Goal: Task Accomplishment & Management: Use online tool/utility

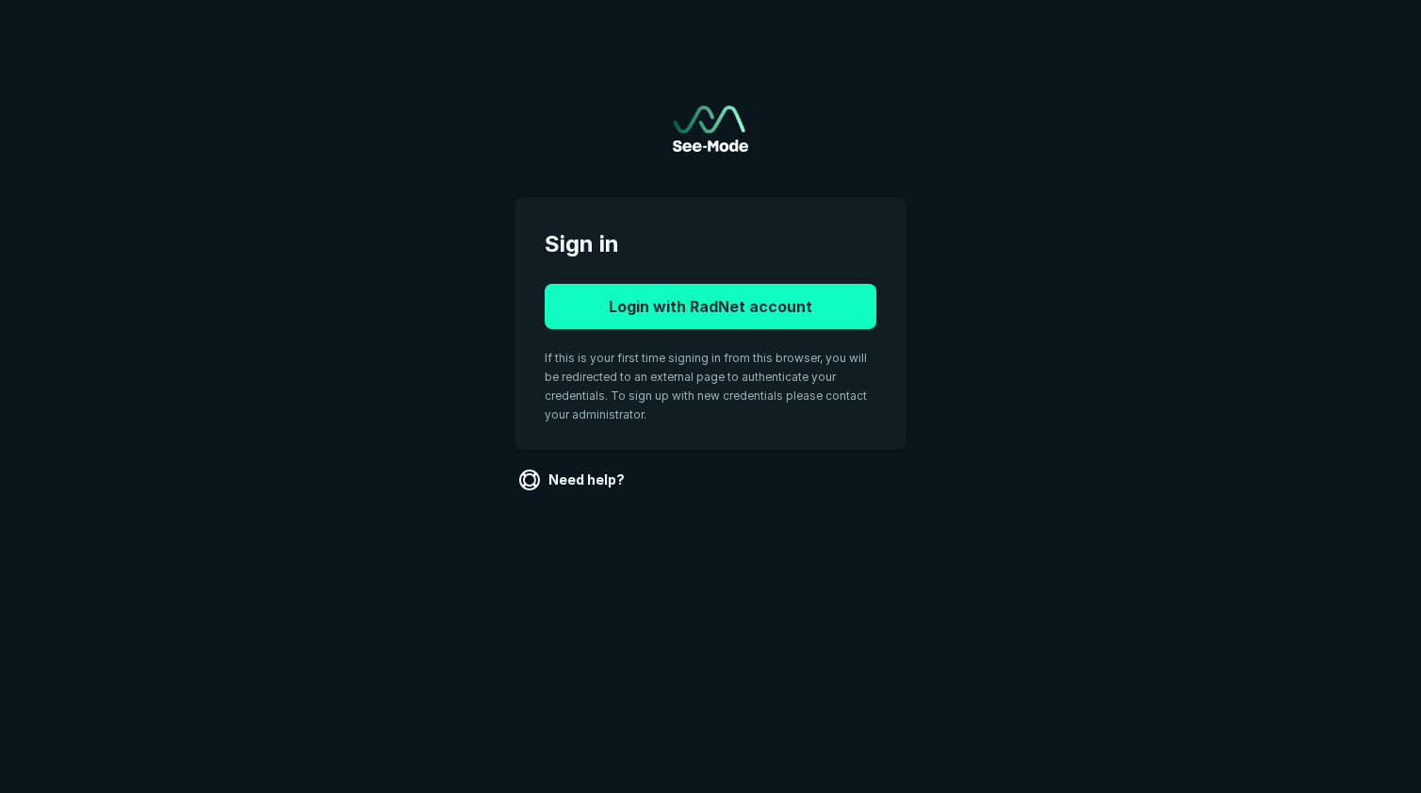
click at [681, 313] on button "Login with RadNet account" at bounding box center [711, 306] width 332 height 45
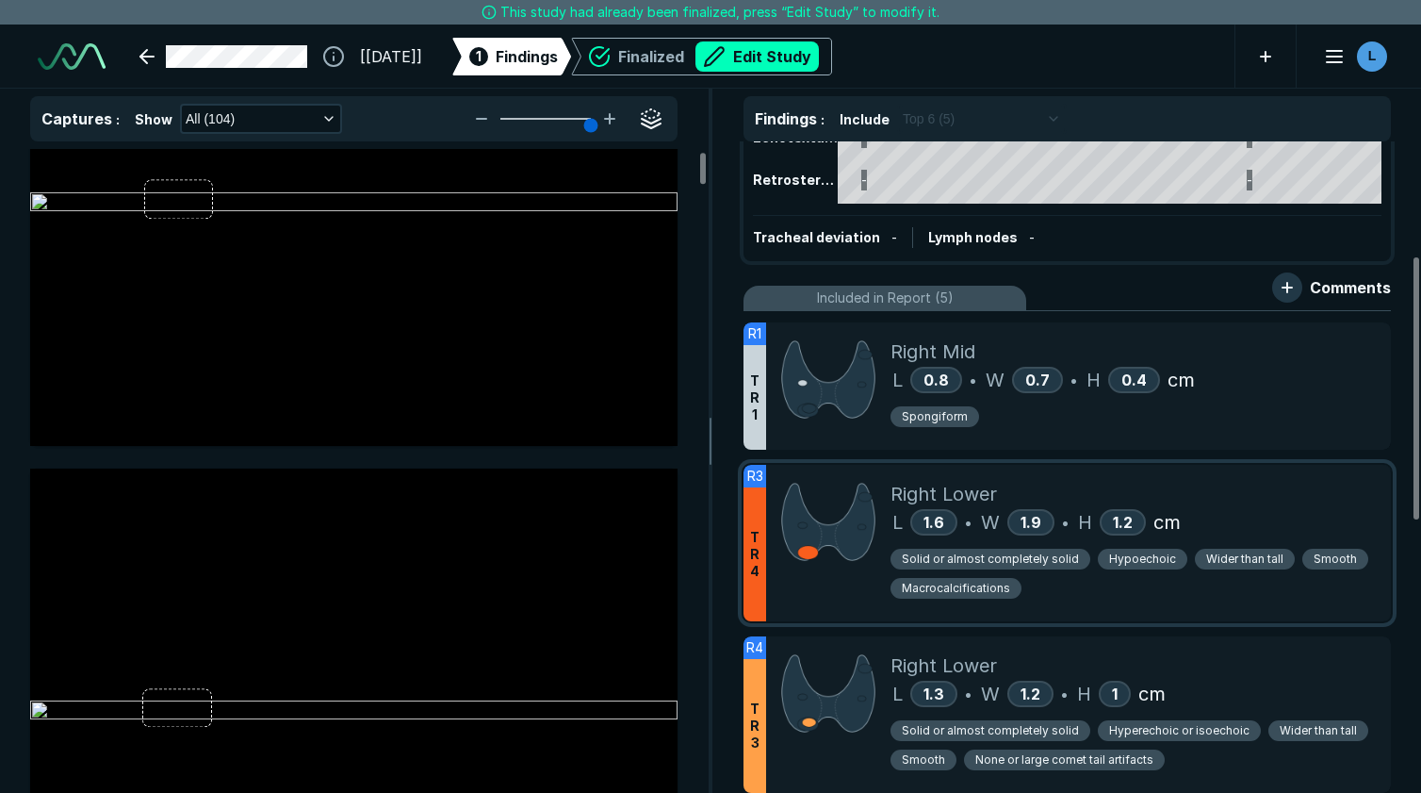
scroll to position [283, 0]
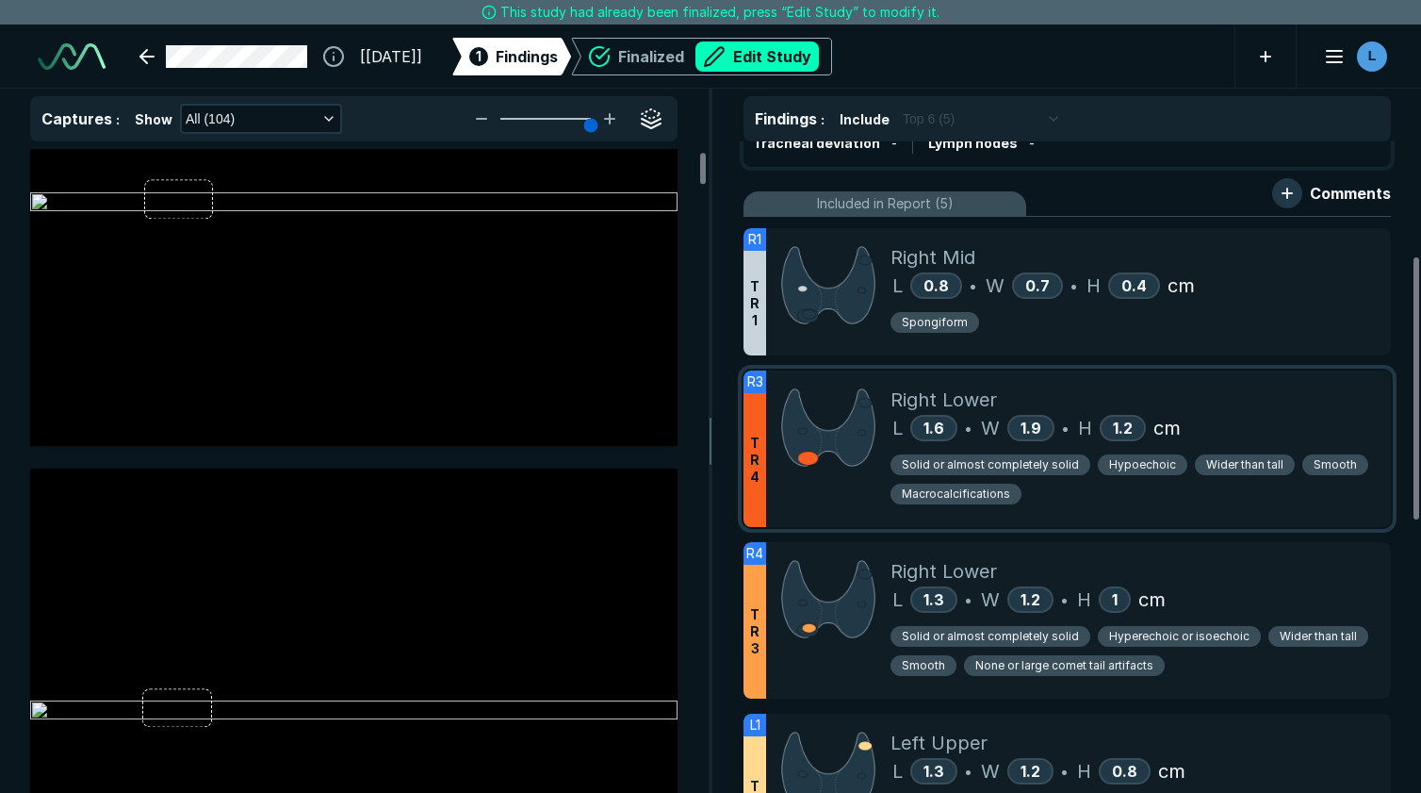
click at [992, 489] on span "Macrocalcifications" at bounding box center [956, 493] width 108 height 17
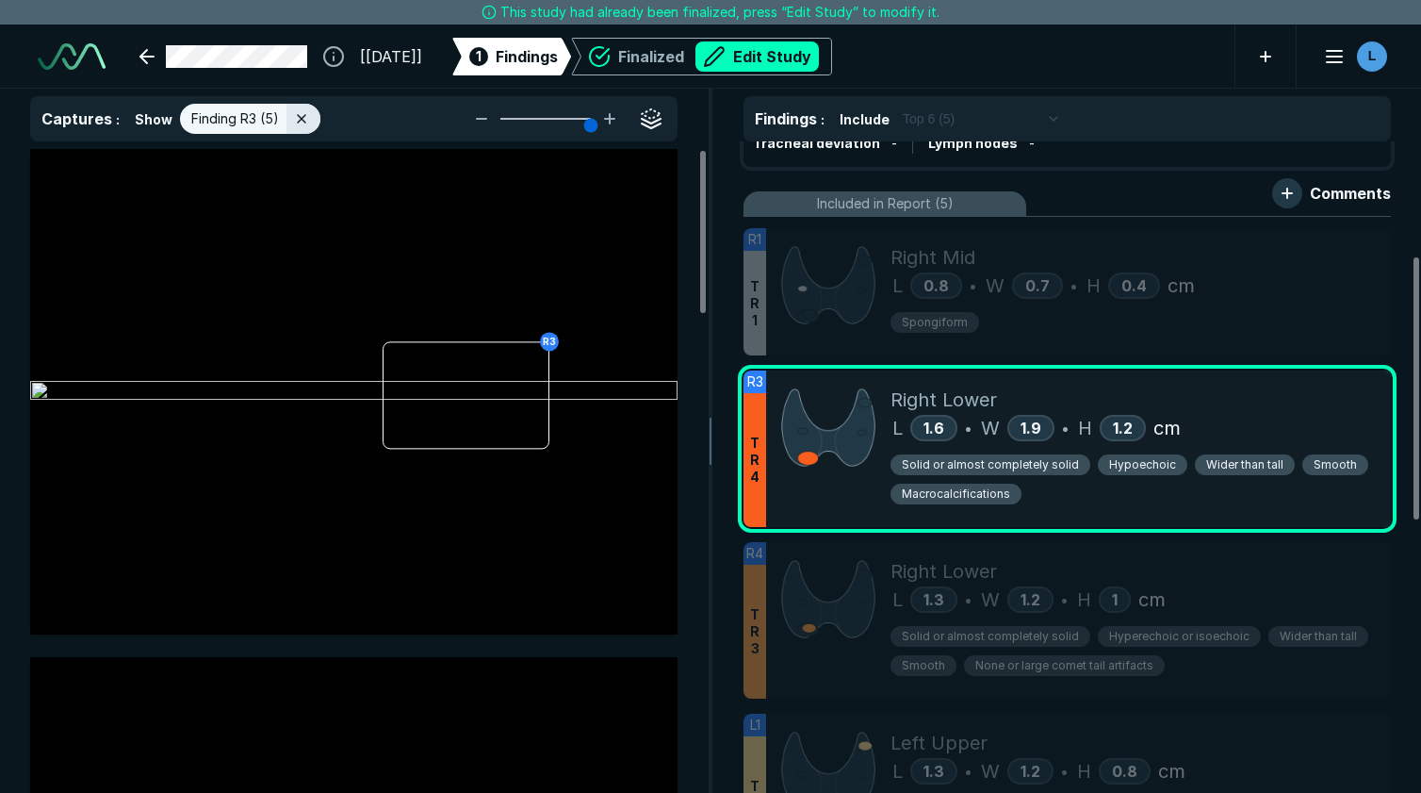
scroll to position [5113, 5306]
click at [786, 61] on button "Edit Study" at bounding box center [757, 56] width 123 height 30
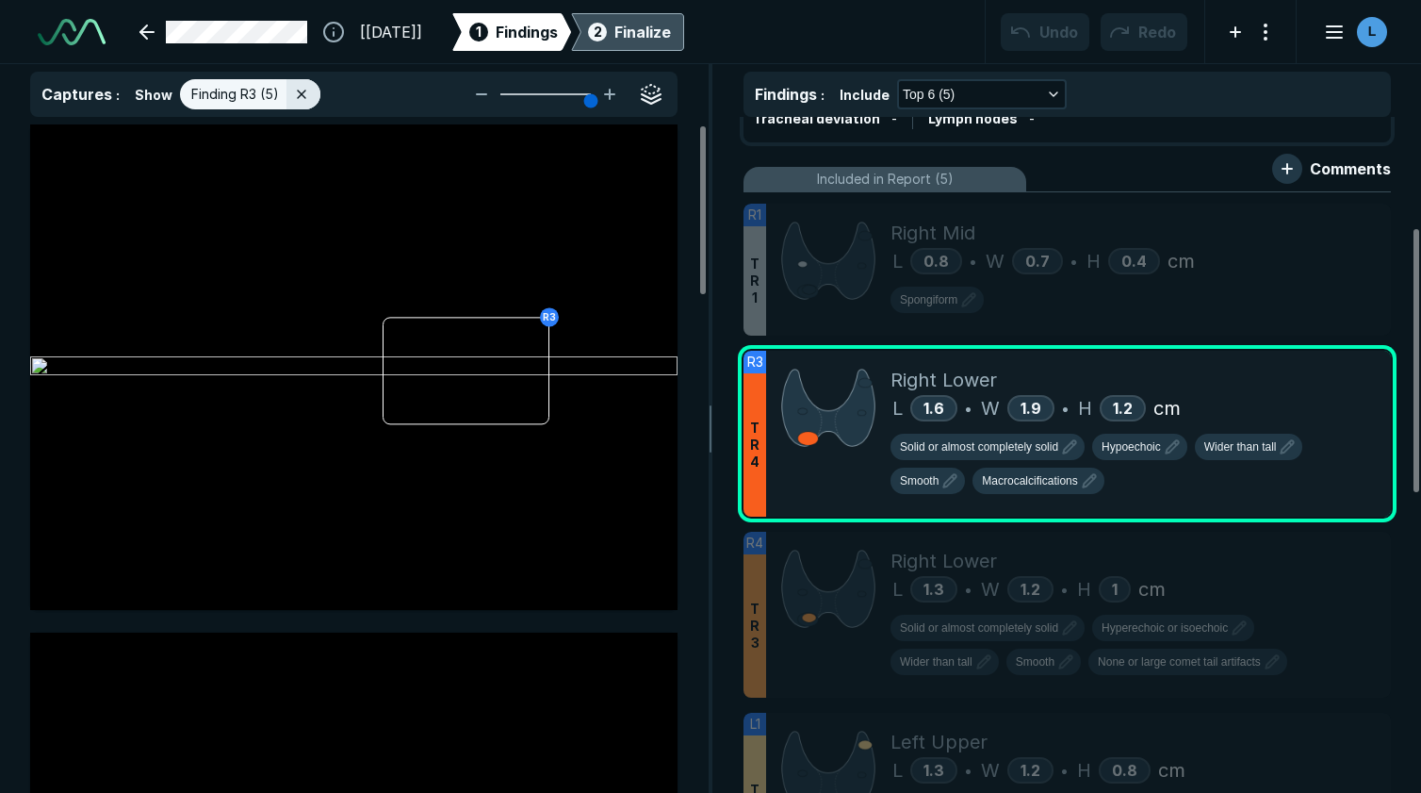
scroll to position [5661, 8818]
click at [1091, 484] on icon "button" at bounding box center [1089, 480] width 23 height 23
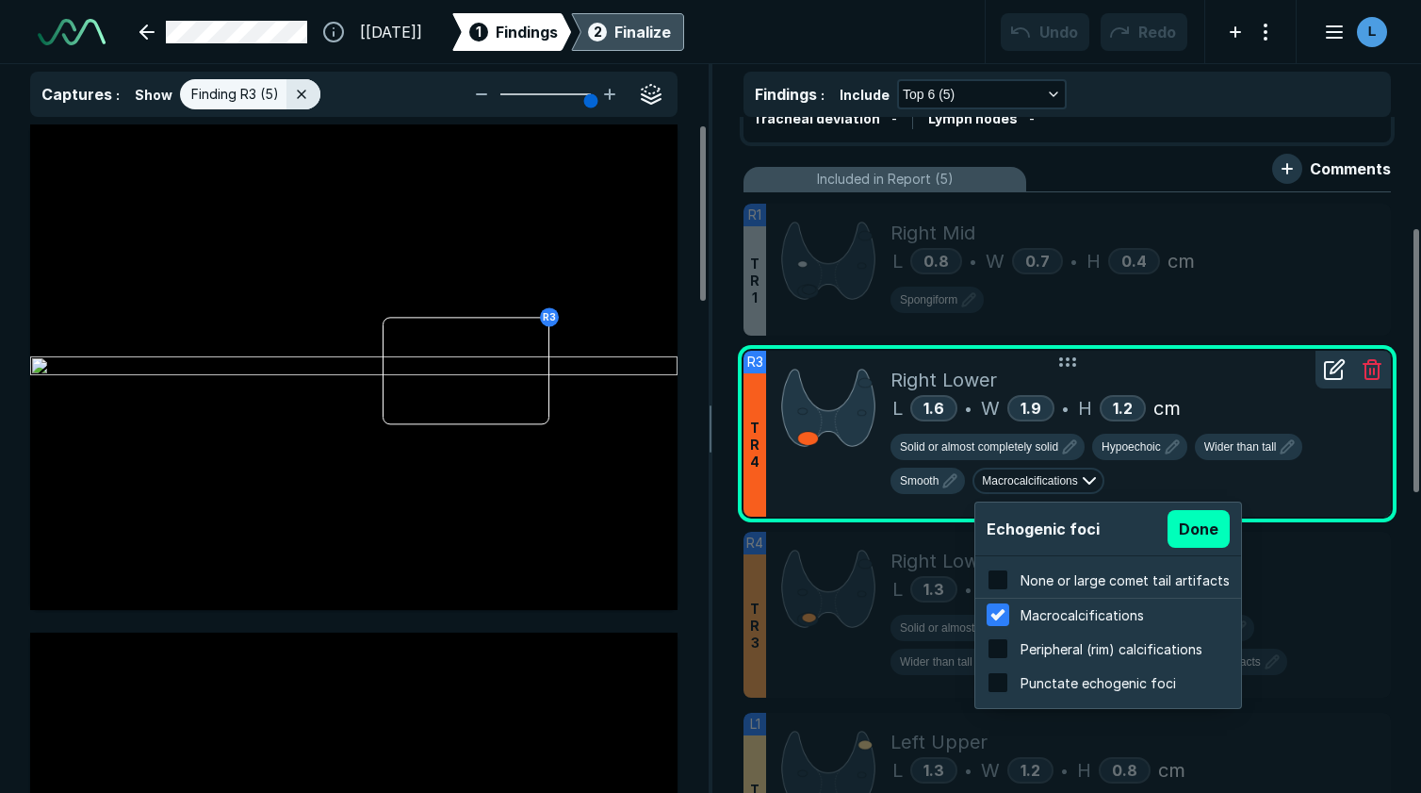
scroll to position [3031, 3589]
click at [992, 687] on input "checkbox" at bounding box center [998, 682] width 23 height 23
checkbox input "true"
click at [998, 613] on div at bounding box center [1006, 606] width 16 height 16
click at [998, 613] on input "checkbox" at bounding box center [998, 614] width 23 height 23
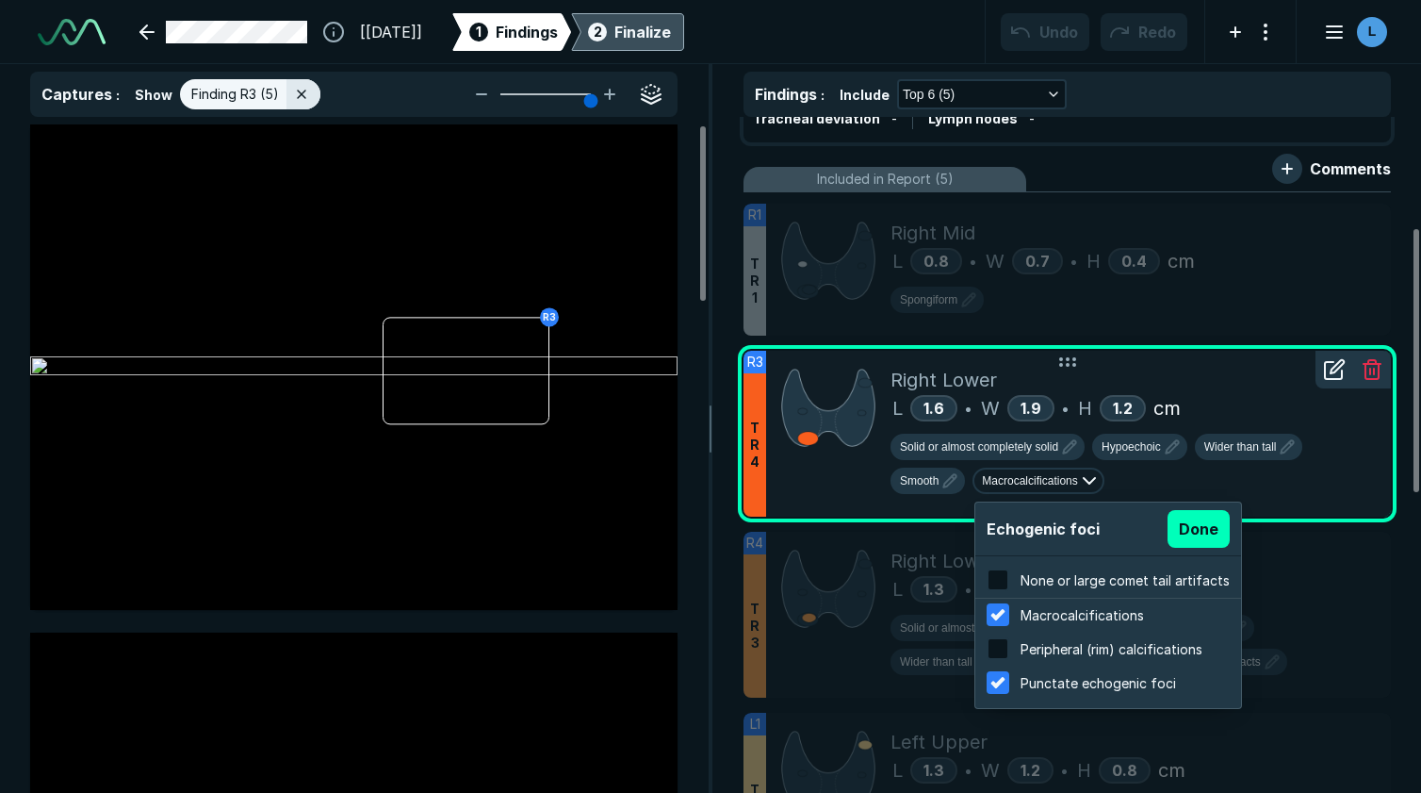
checkbox input "false"
click at [1177, 538] on button "Done" at bounding box center [1199, 529] width 62 height 38
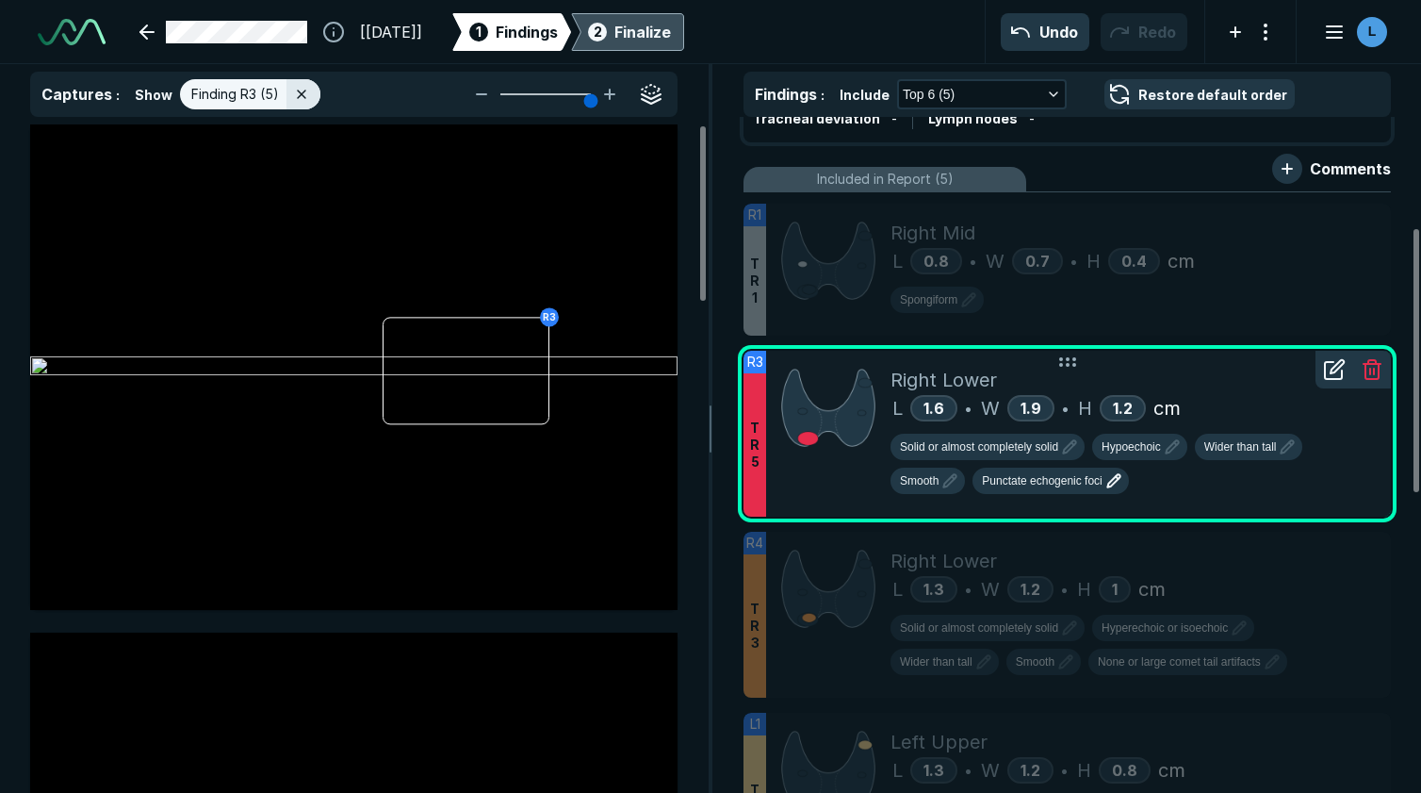
click at [1116, 491] on icon "button" at bounding box center [1114, 480] width 23 height 23
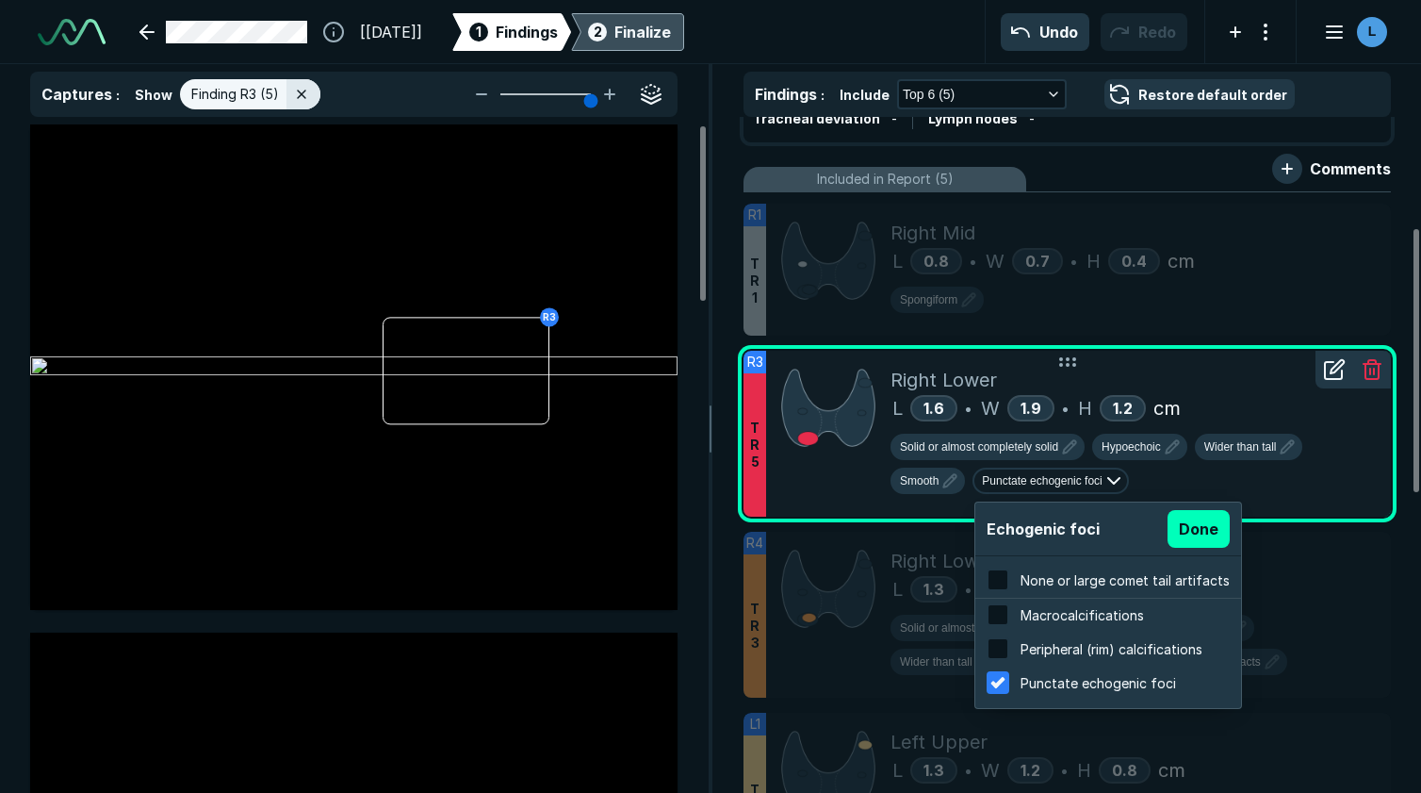
click at [994, 644] on input "checkbox" at bounding box center [998, 648] width 23 height 23
checkbox input "true"
click at [998, 680] on div at bounding box center [1006, 674] width 16 height 16
click at [994, 680] on input "checkbox" at bounding box center [998, 682] width 23 height 23
checkbox input "false"
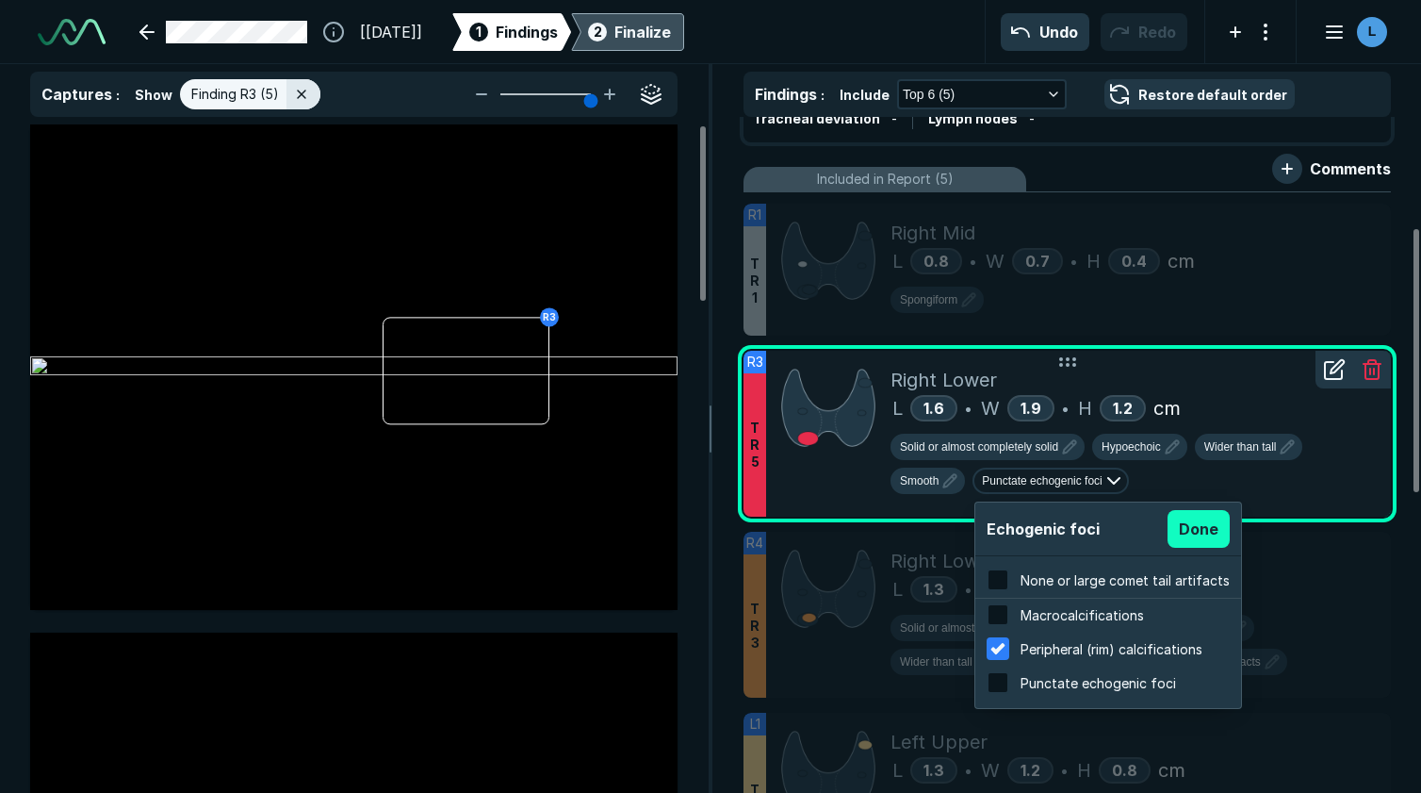
click at [1188, 543] on button "Done" at bounding box center [1199, 529] width 62 height 38
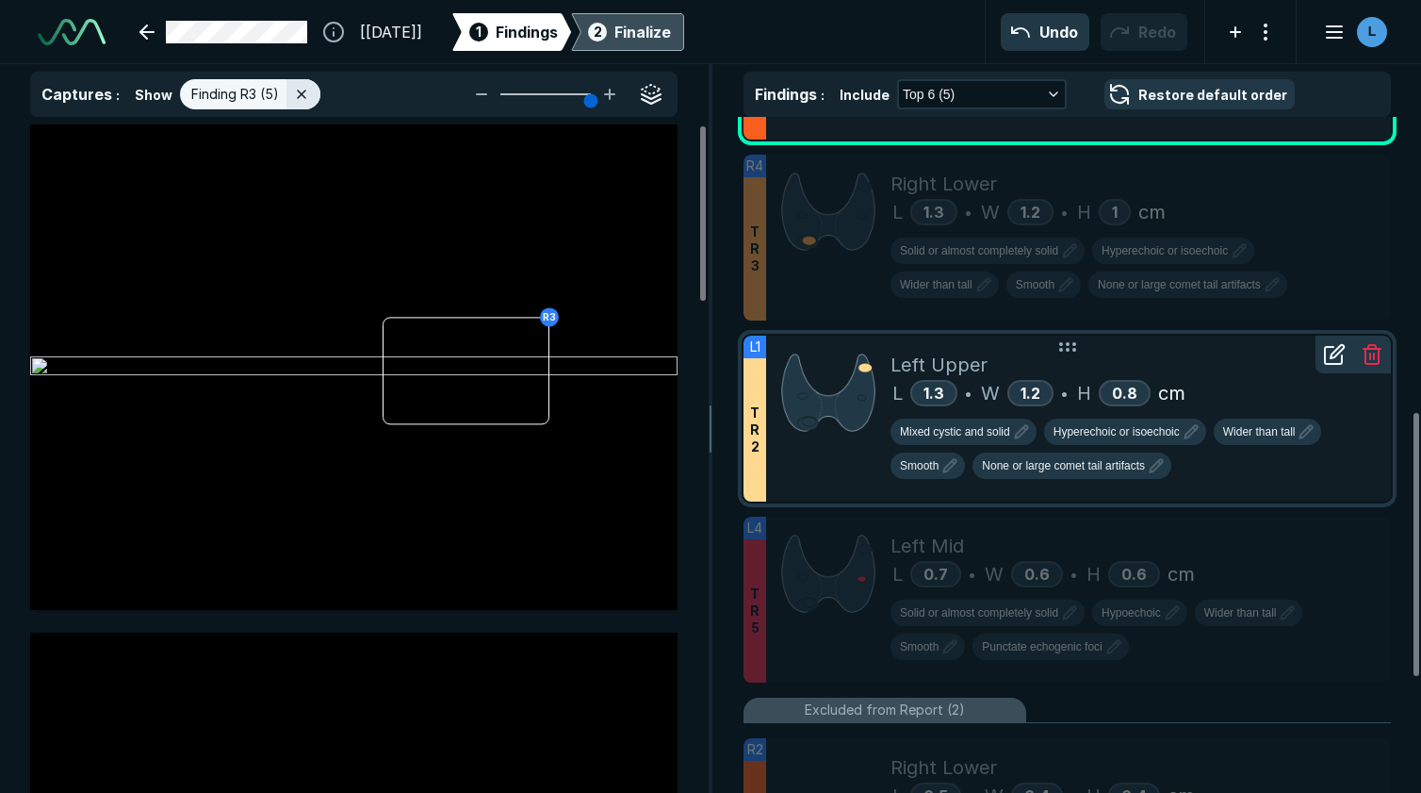
scroll to position [754, 0]
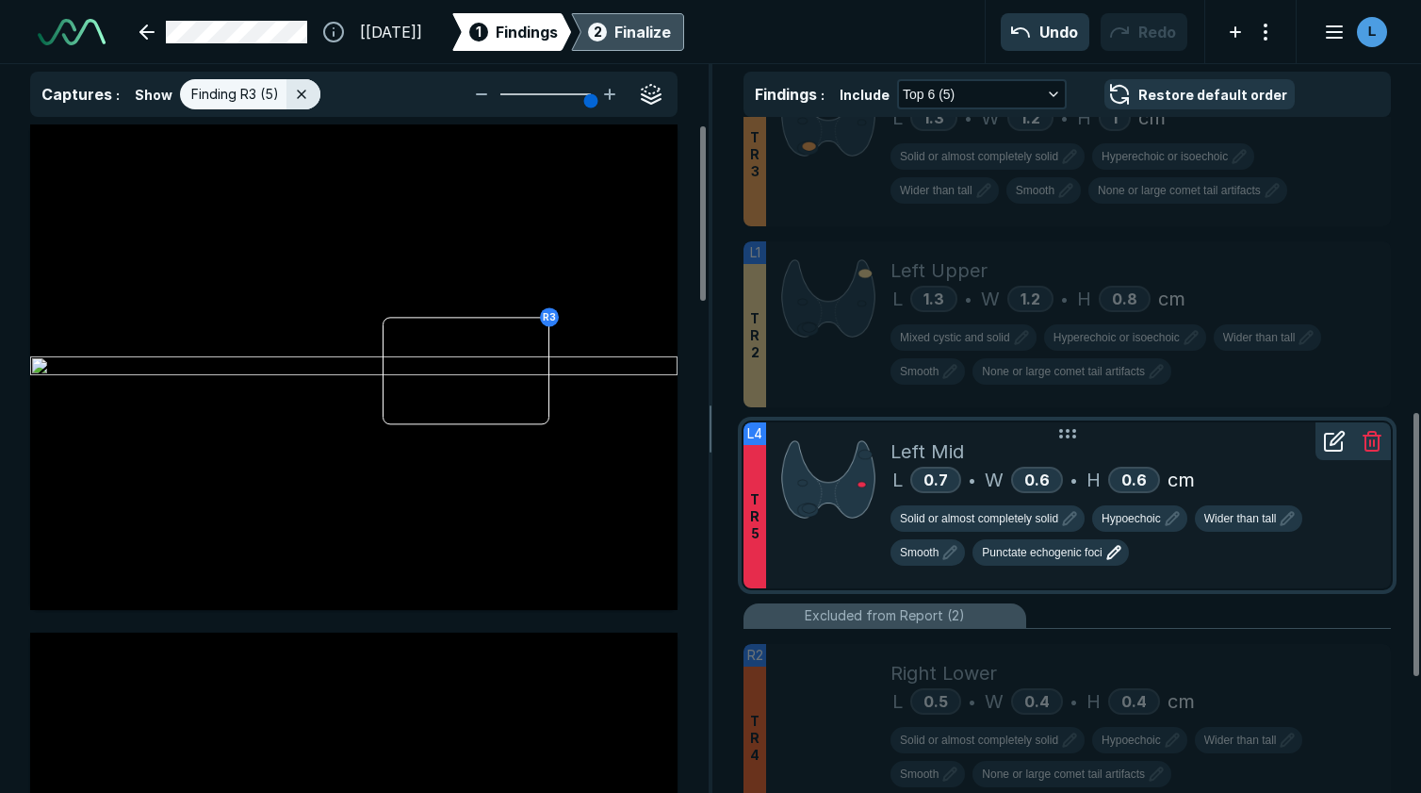
click at [1120, 557] on icon "button" at bounding box center [1114, 552] width 23 height 23
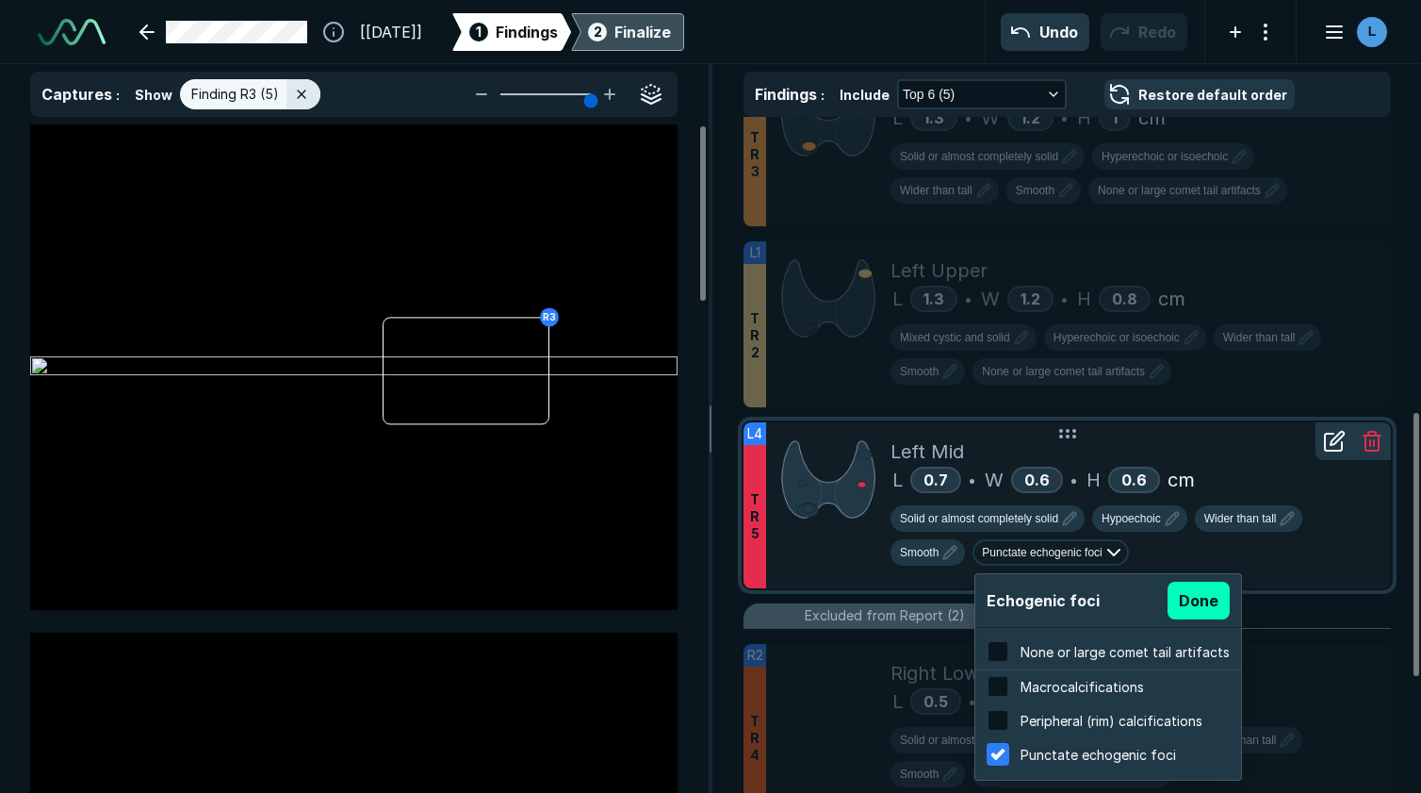
scroll to position [3031, 3589]
click at [994, 747] on div at bounding box center [998, 754] width 32 height 32
click at [994, 747] on input "checkbox" at bounding box center [998, 754] width 23 height 23
checkbox input "false"
checkbox input "true"
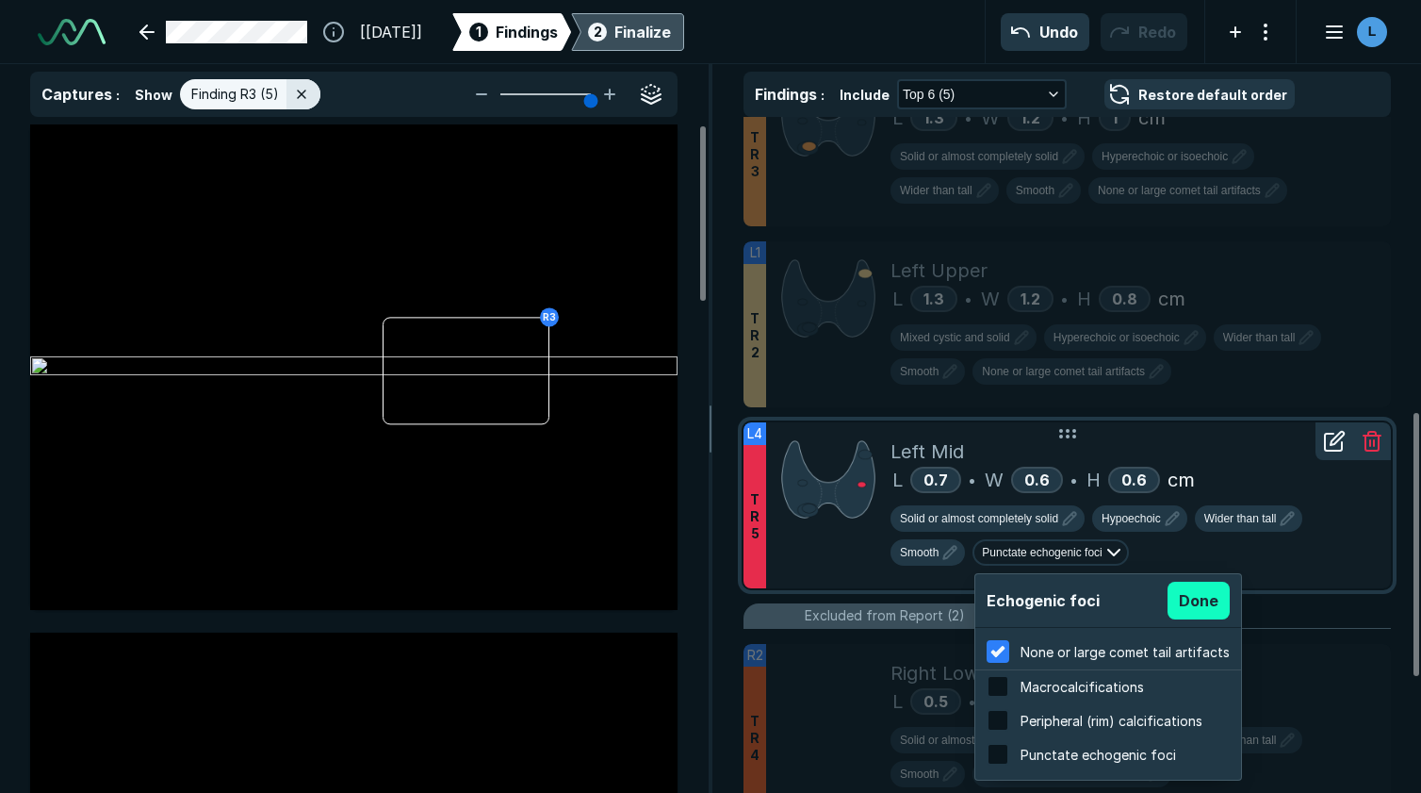
click at [1198, 593] on button "Done" at bounding box center [1199, 601] width 62 height 38
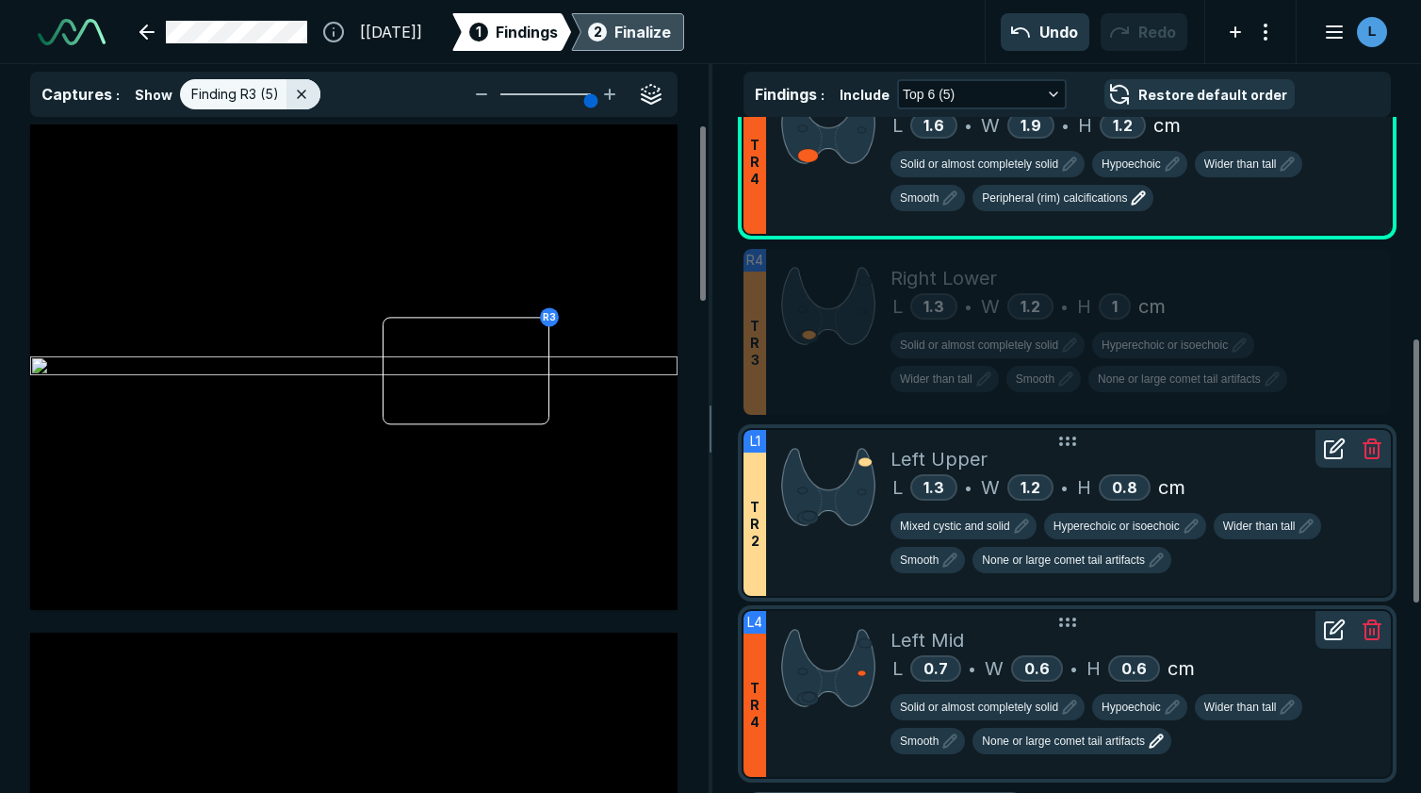
scroll to position [377, 0]
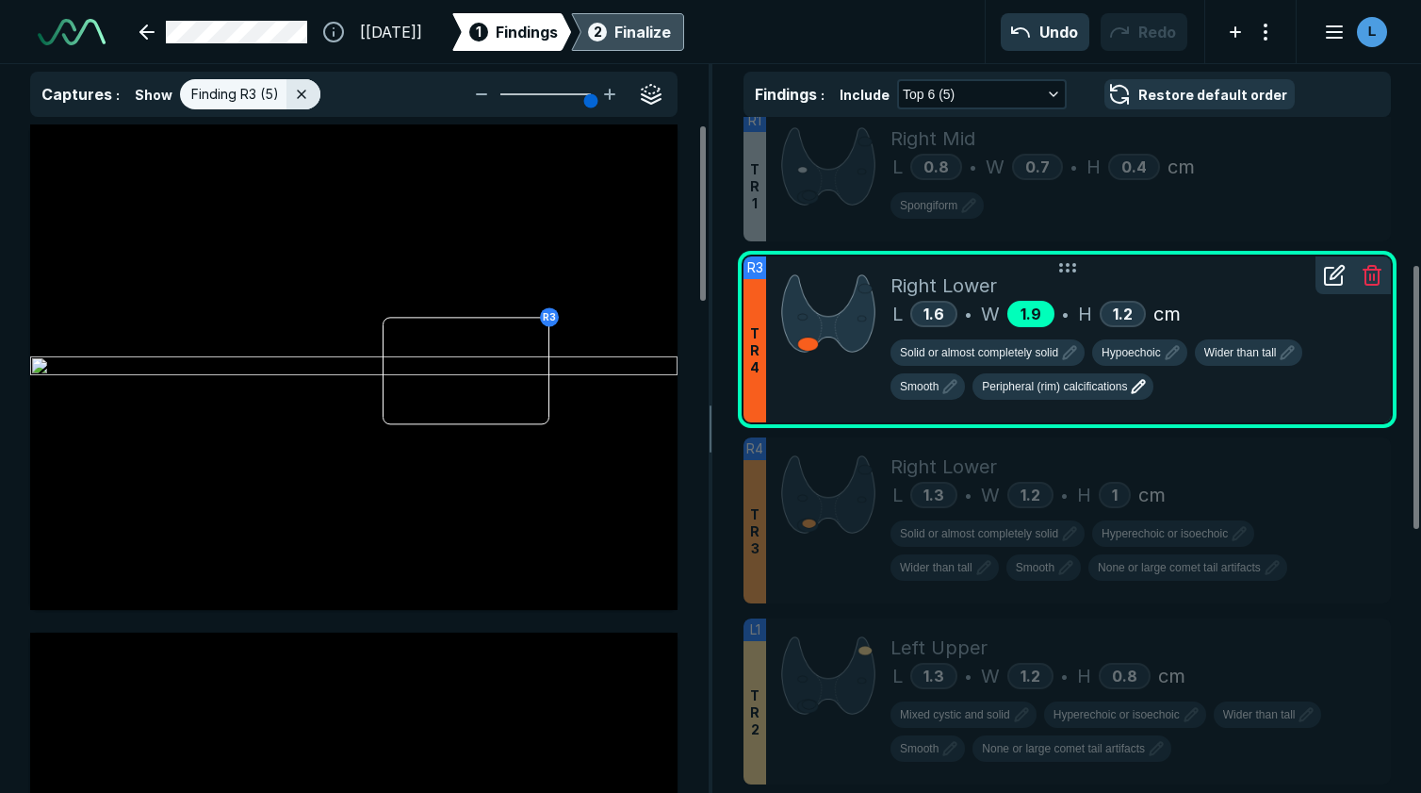
click at [1044, 315] on div "1.9" at bounding box center [1031, 314] width 47 height 26
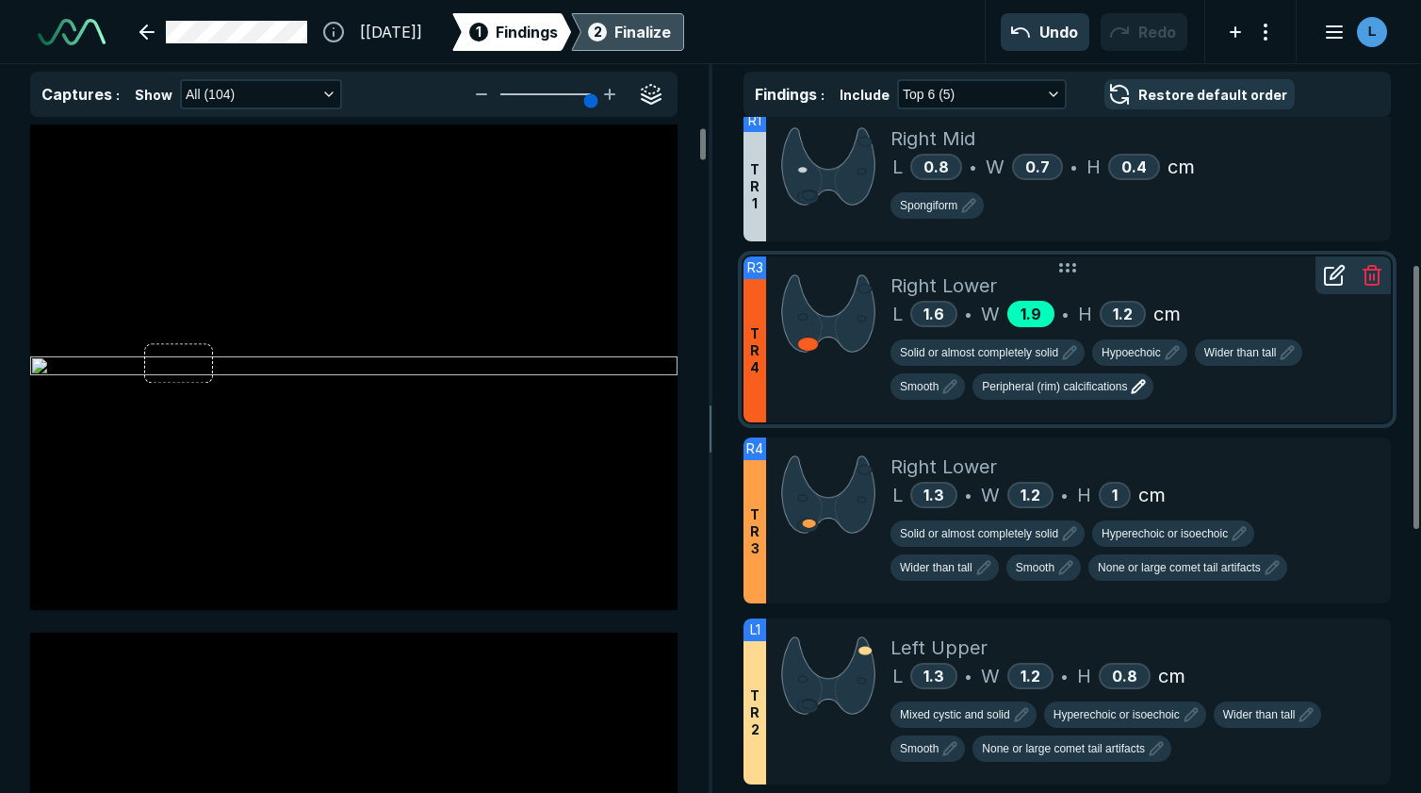
scroll to position [189, 0]
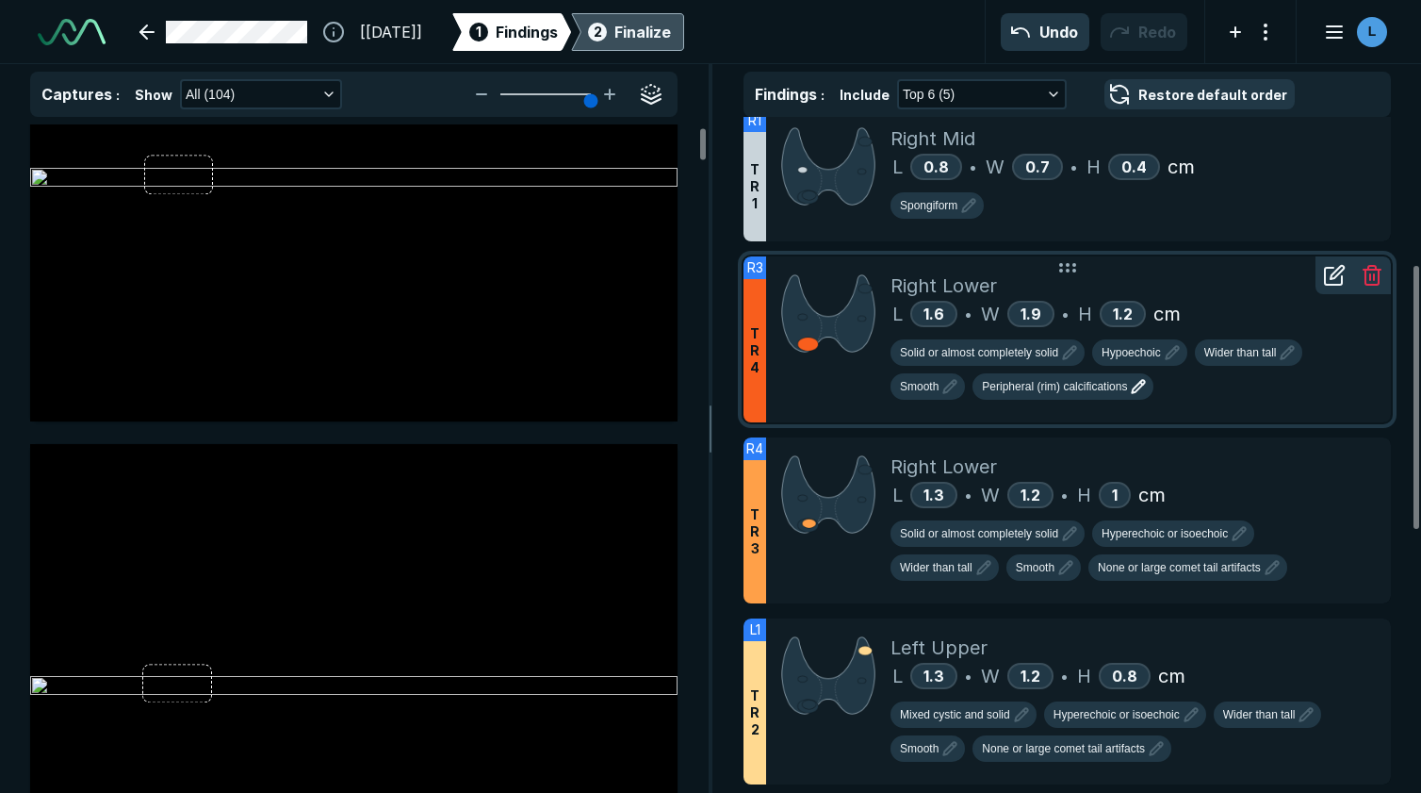
click at [1338, 275] on icon at bounding box center [1337, 272] width 13 height 13
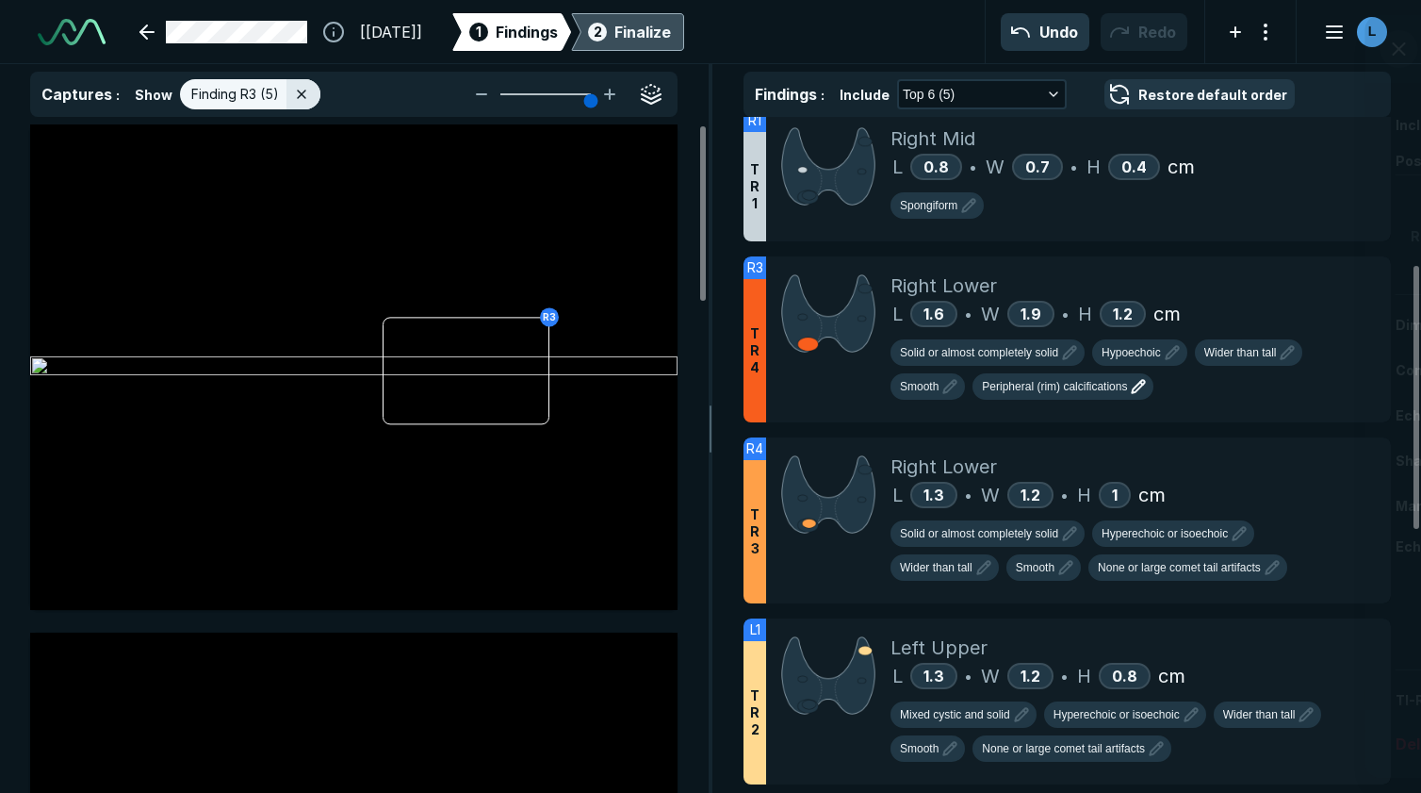
scroll to position [5223, 5306]
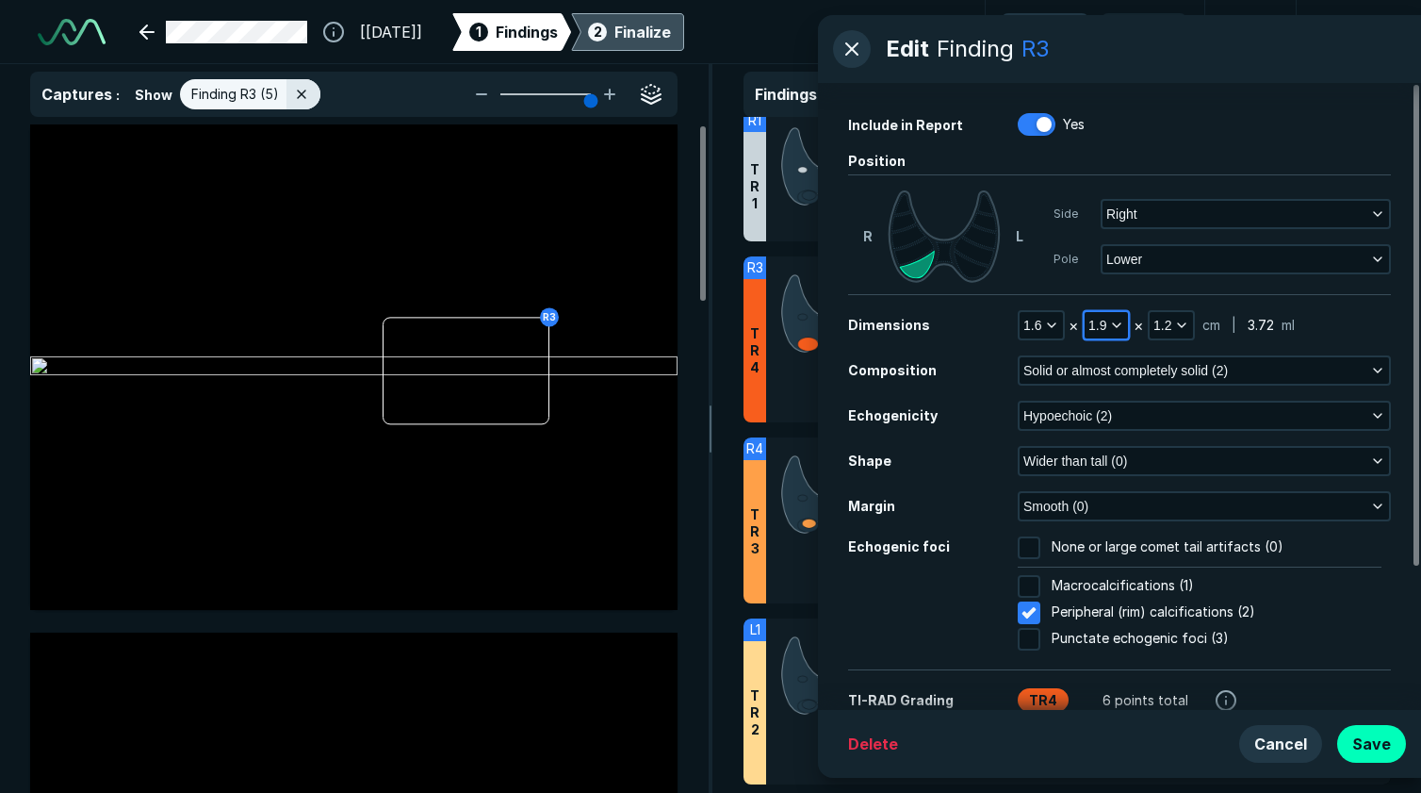
click at [1122, 326] on icon "button" at bounding box center [1116, 325] width 15 height 15
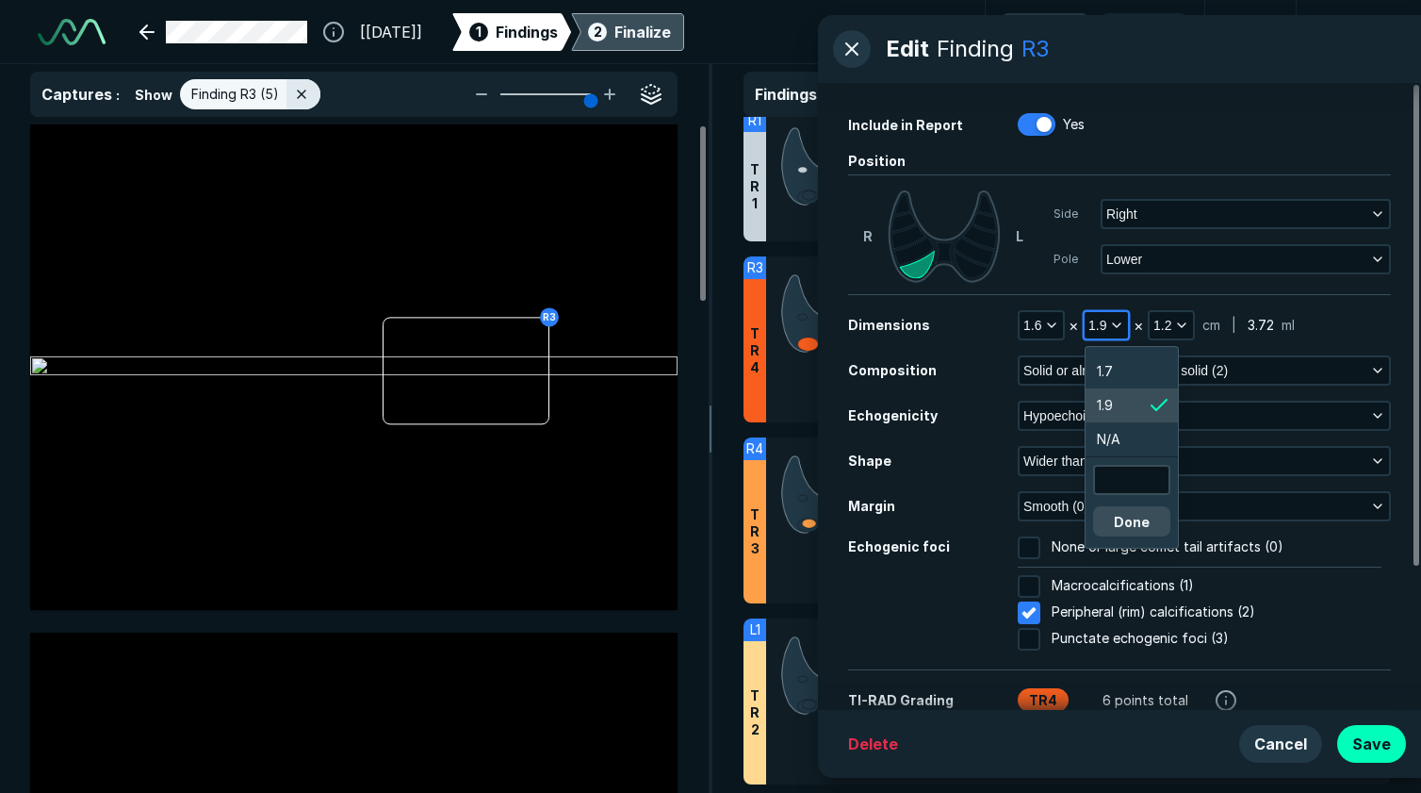
scroll to position [3218, 2838]
click at [1145, 484] on input "text" at bounding box center [1132, 480] width 74 height 26
click at [1107, 370] on span "1.7" at bounding box center [1105, 371] width 16 height 21
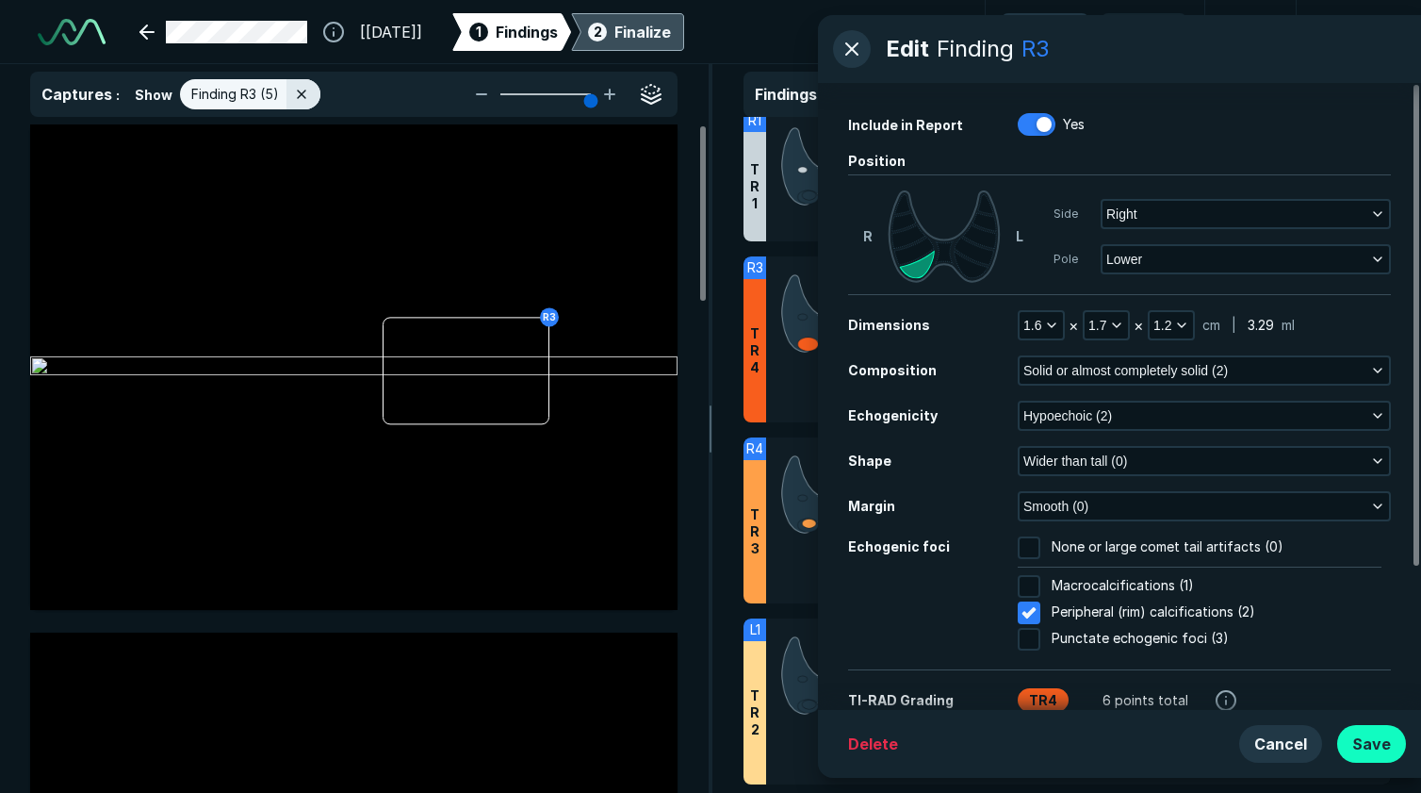
click at [1381, 743] on button "Save" at bounding box center [1371, 744] width 69 height 38
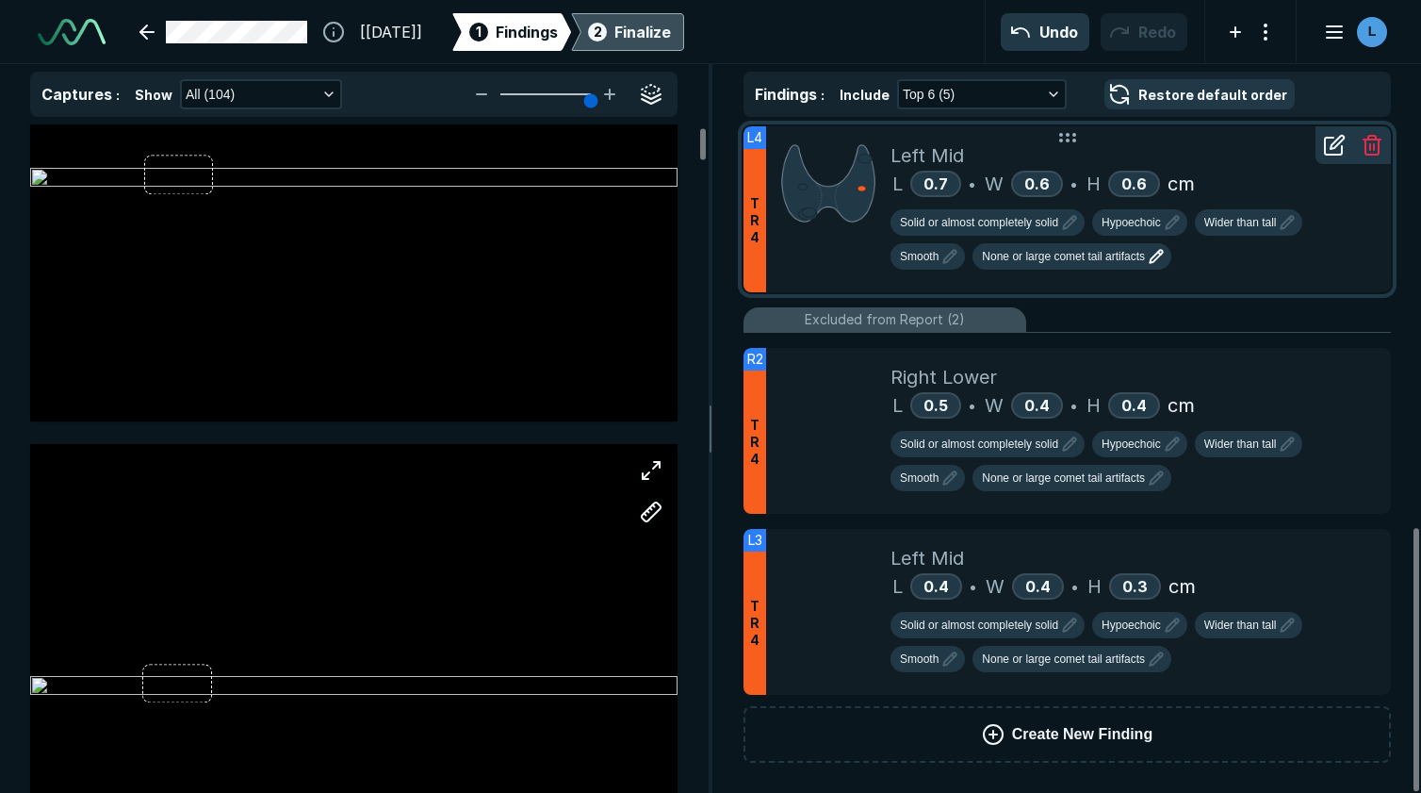
scroll to position [0, 0]
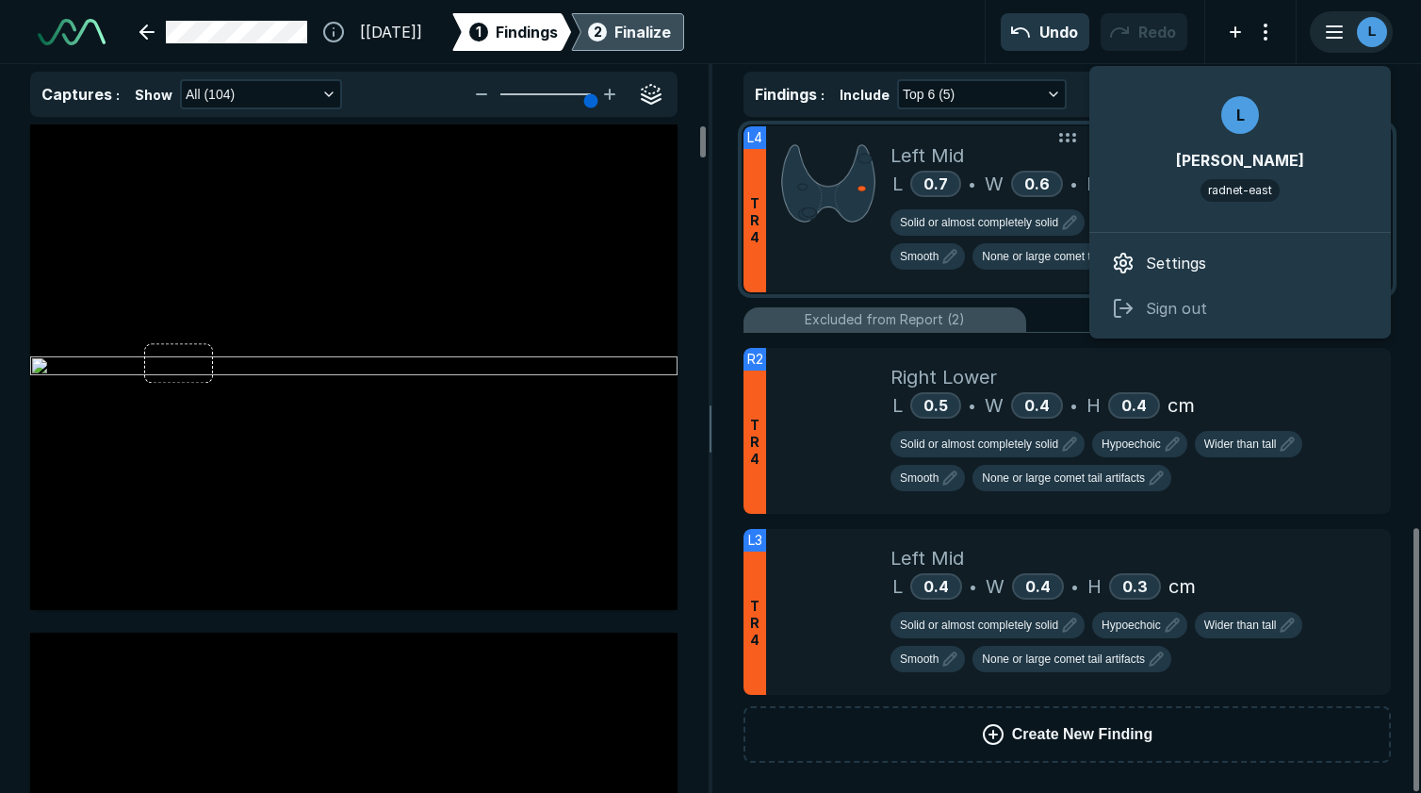
click at [1336, 32] on line "button" at bounding box center [1334, 32] width 15 height 0
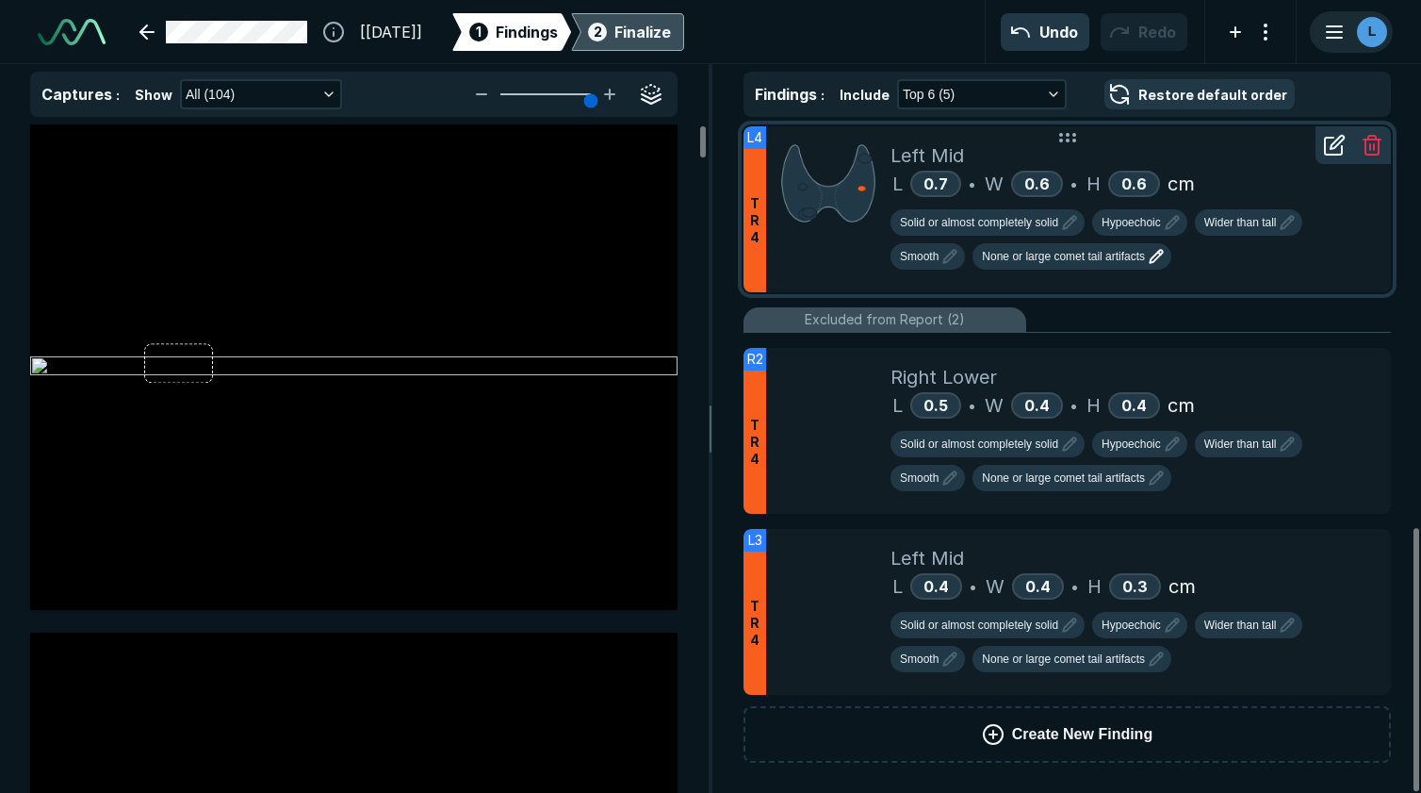
click at [1321, 28] on div "L" at bounding box center [1351, 32] width 79 height 38
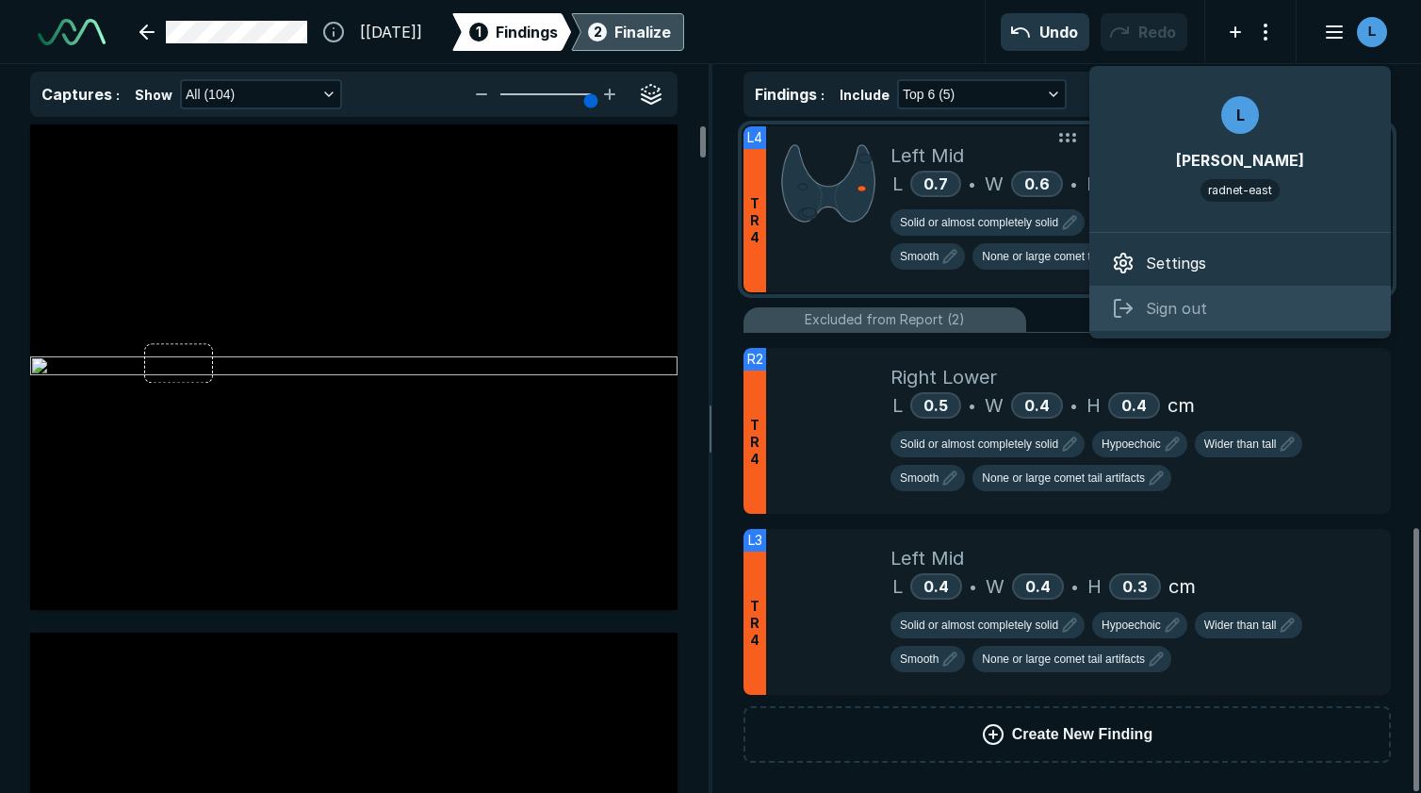
click at [1187, 304] on span "Sign out" at bounding box center [1176, 308] width 61 height 23
